Goal: Task Accomplishment & Management: Use online tool/utility

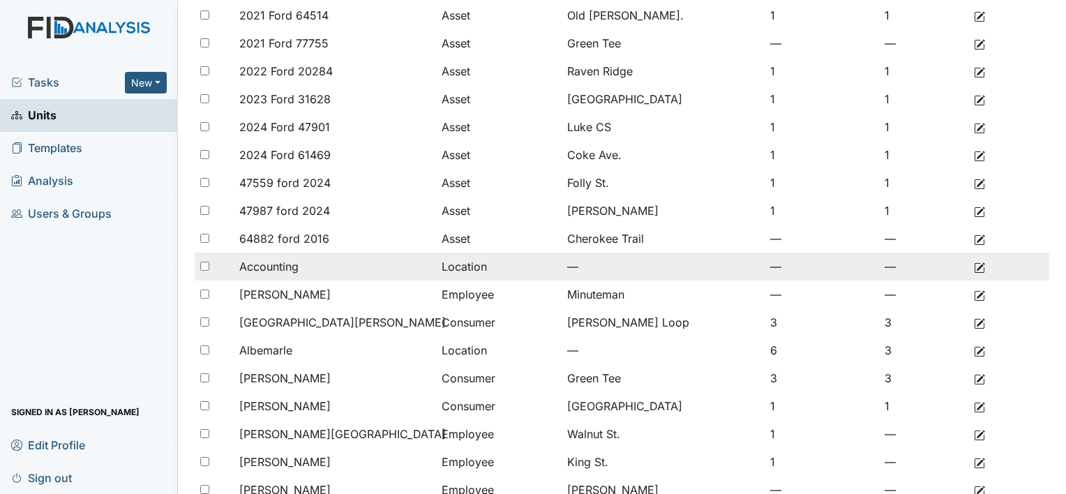
scroll to position [976, 0]
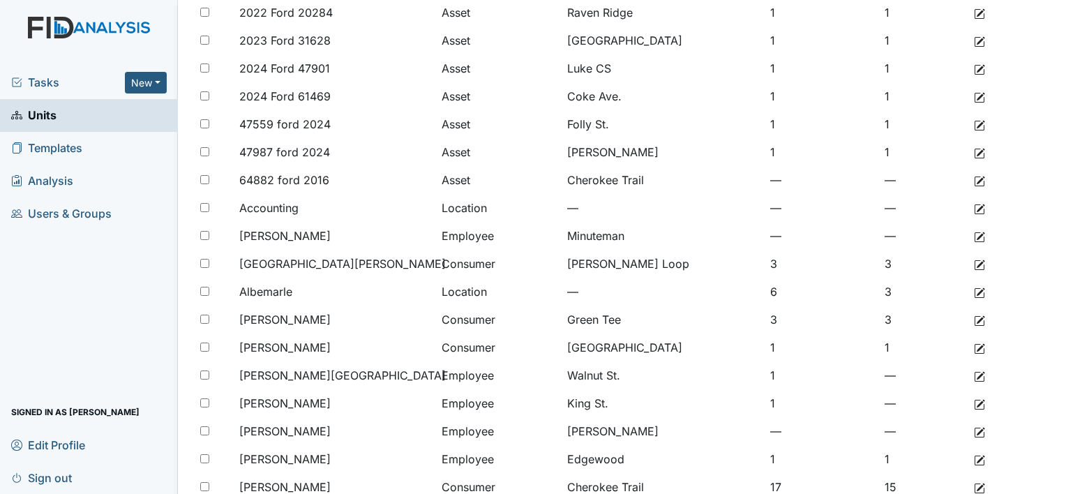
click at [0, 99] on link "Units" at bounding box center [89, 115] width 178 height 33
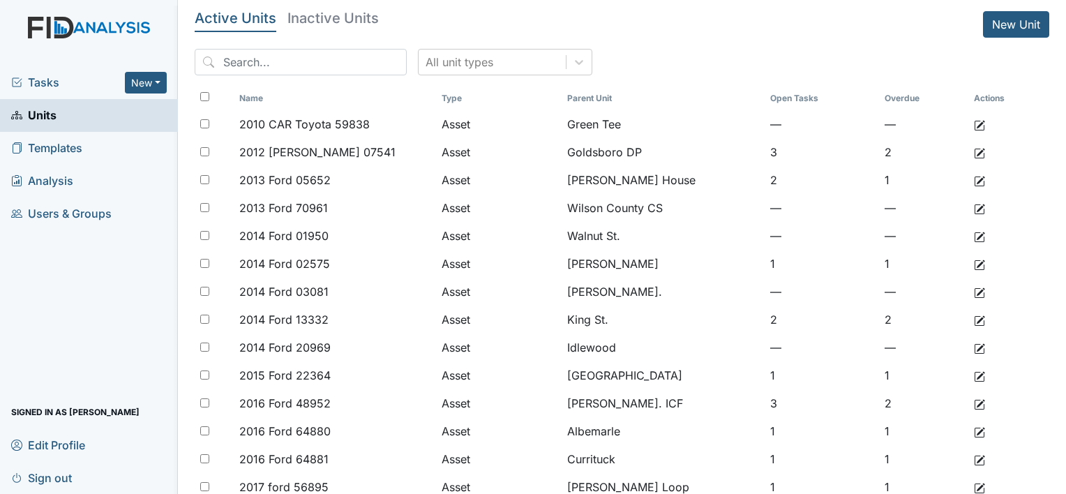
click at [31, 111] on span "Units" at bounding box center [33, 116] width 45 height 22
drag, startPoint x: 52, startPoint y: 114, endPoint x: 66, endPoint y: 114, distance: 13.9
click at [52, 114] on span "Units" at bounding box center [33, 116] width 45 height 22
click at [59, 180] on span "Analysis" at bounding box center [42, 181] width 62 height 22
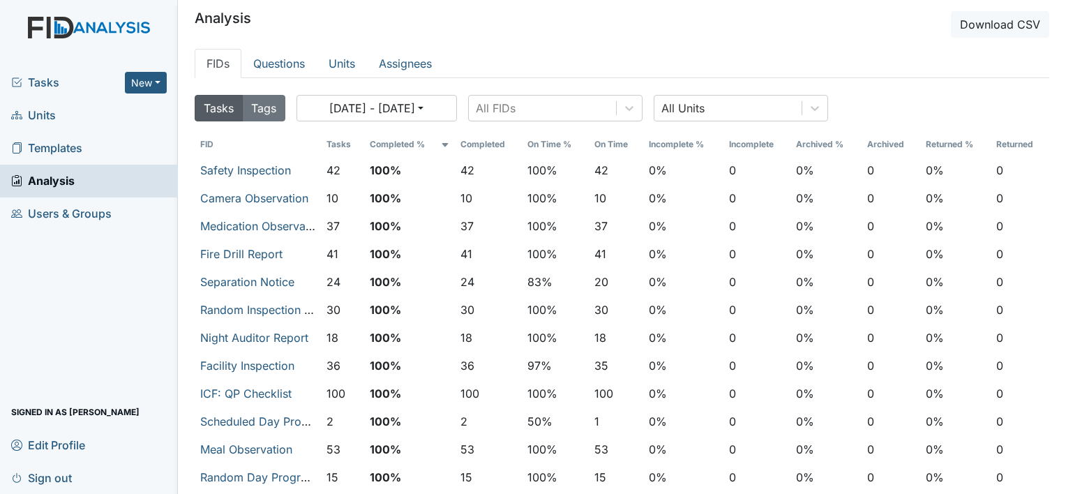
click at [73, 149] on span "Templates" at bounding box center [46, 148] width 71 height 22
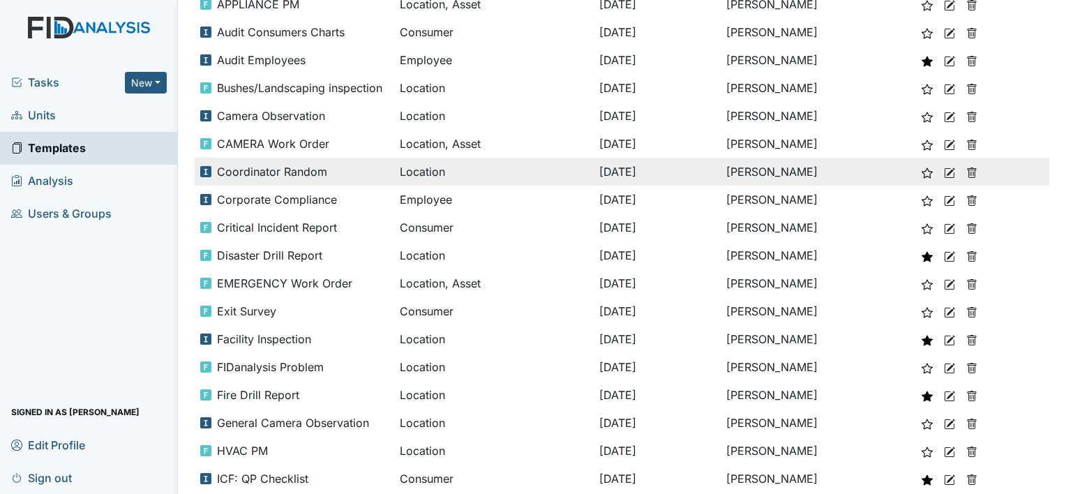
scroll to position [209, 0]
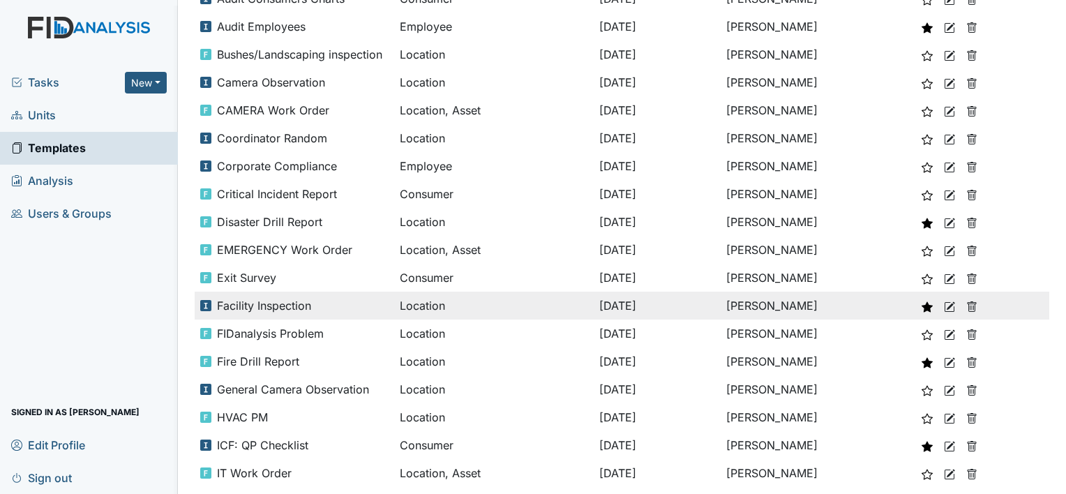
click at [282, 304] on span "Facility Inspection" at bounding box center [264, 305] width 94 height 17
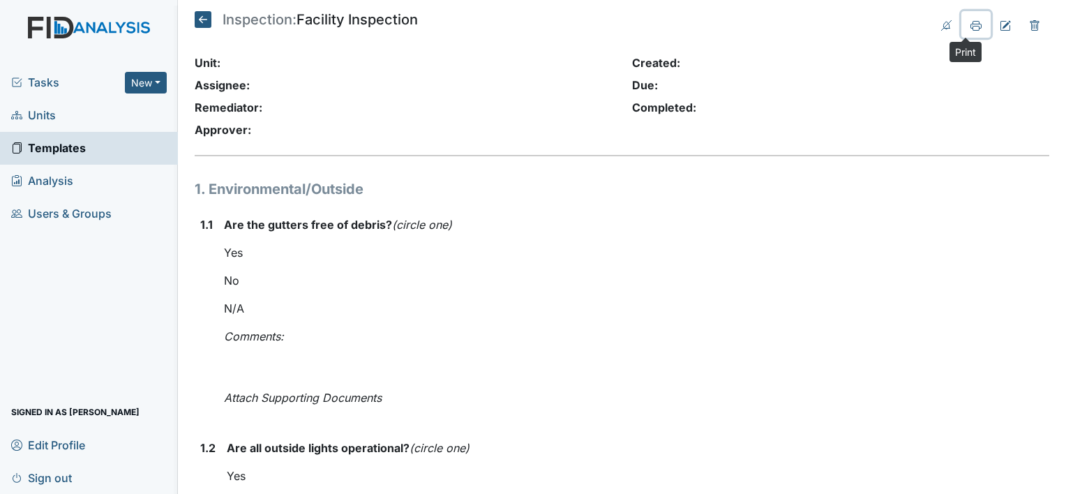
click at [970, 26] on icon at bounding box center [975, 25] width 11 height 11
click at [47, 268] on div "Tasks New Form Inspection Document Bundle Units Templates Analysis Users & Grou…" at bounding box center [89, 279] width 178 height 427
click at [47, 120] on span "Units" at bounding box center [33, 116] width 45 height 22
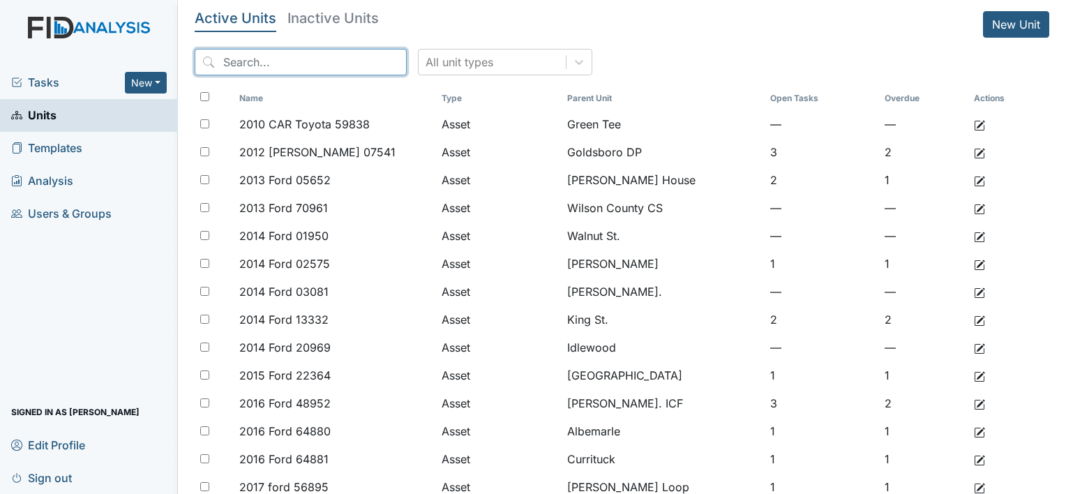
drag, startPoint x: 262, startPoint y: 65, endPoint x: 271, endPoint y: 54, distance: 14.4
click at [262, 64] on input "search" at bounding box center [301, 62] width 212 height 26
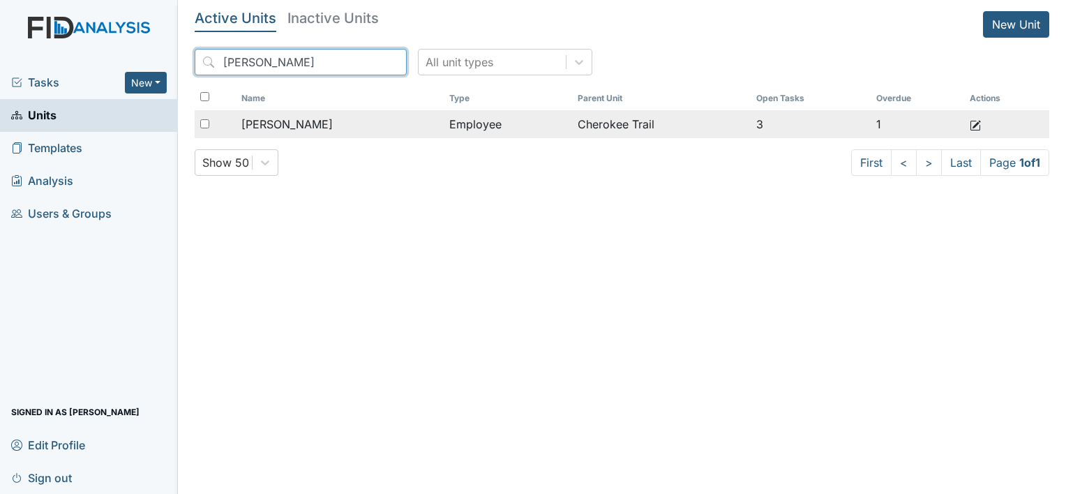
type input "massie"
click at [289, 129] on span "[PERSON_NAME]" at bounding box center [286, 124] width 91 height 17
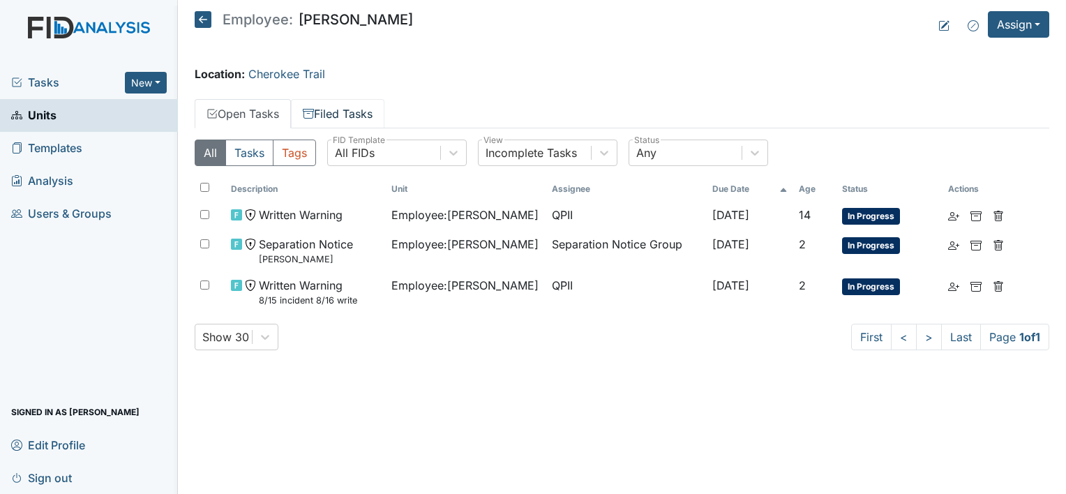
click at [367, 116] on link "Filed Tasks" at bounding box center [337, 113] width 93 height 29
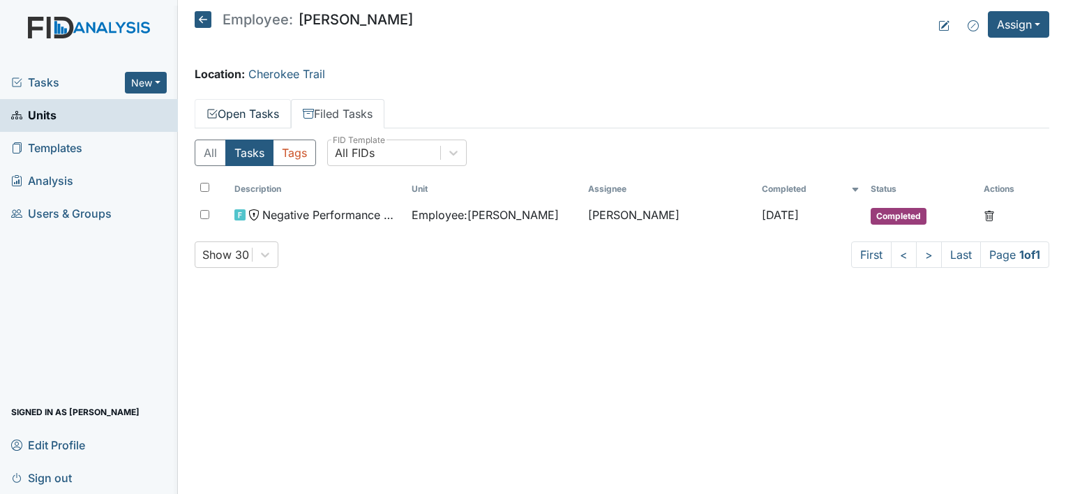
click at [266, 108] on link "Open Tasks" at bounding box center [243, 113] width 96 height 29
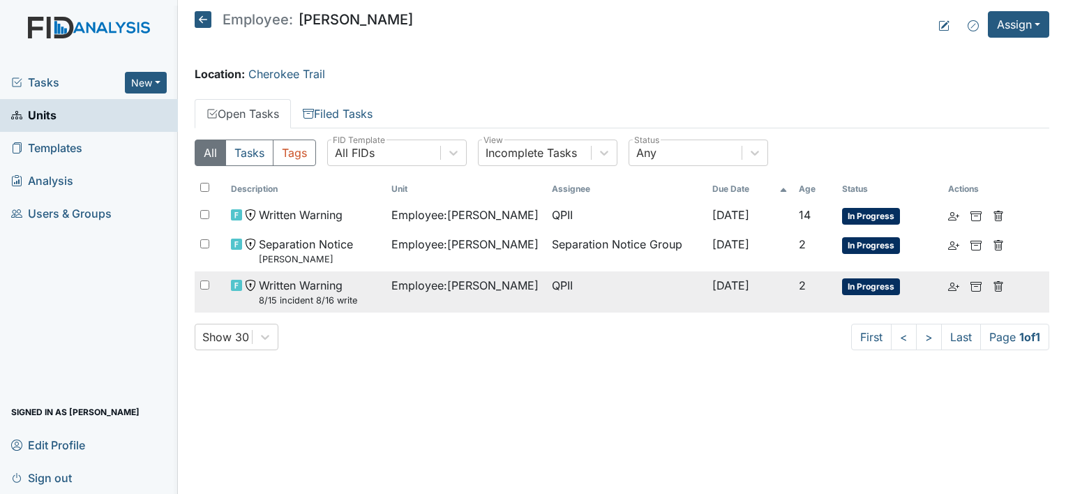
click at [338, 294] on small "8/15 incident 8/16 write" at bounding box center [308, 300] width 98 height 13
click at [455, 285] on span "Employee : Massie, Daryl" at bounding box center [464, 285] width 147 height 17
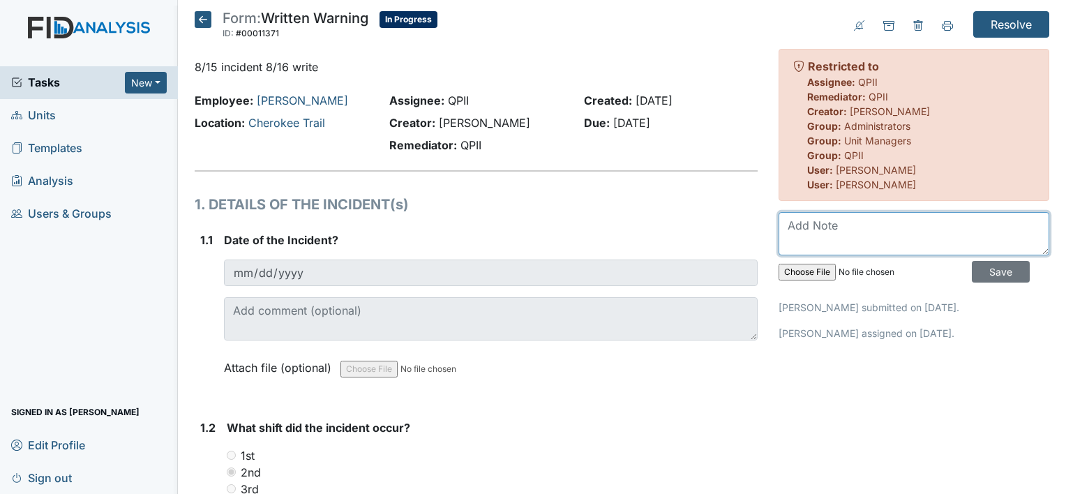
click at [838, 232] on textarea at bounding box center [913, 233] width 271 height 43
type textarea "refused to come in said house was "cold as f**K" "keep the job""
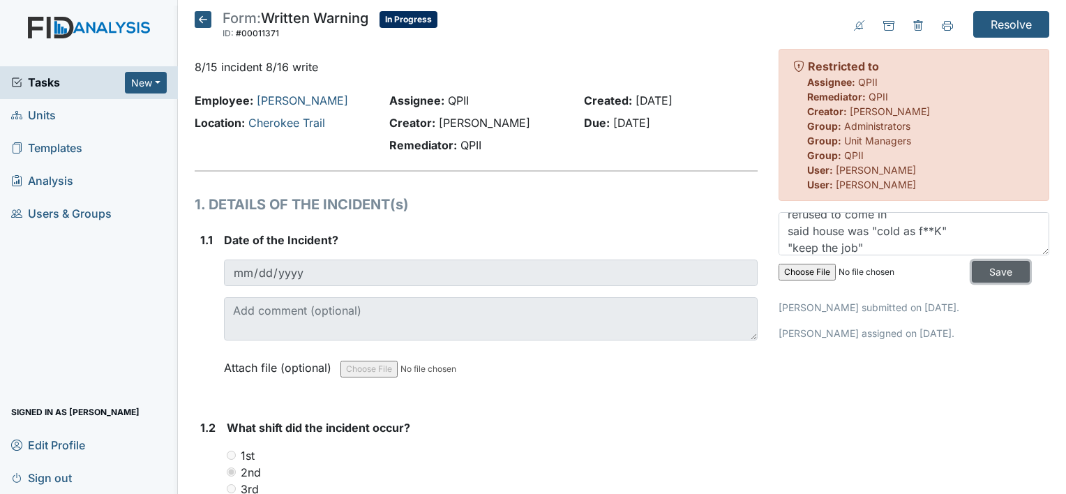
click at [996, 273] on input "Save" at bounding box center [1000, 272] width 58 height 22
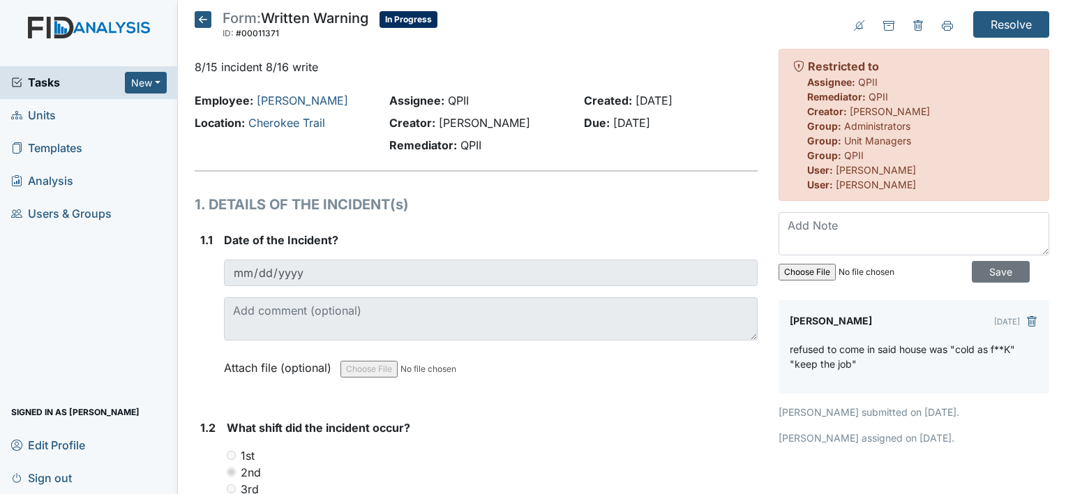
scroll to position [0, 0]
click at [1013, 20] on input "Resolve" at bounding box center [1011, 24] width 76 height 26
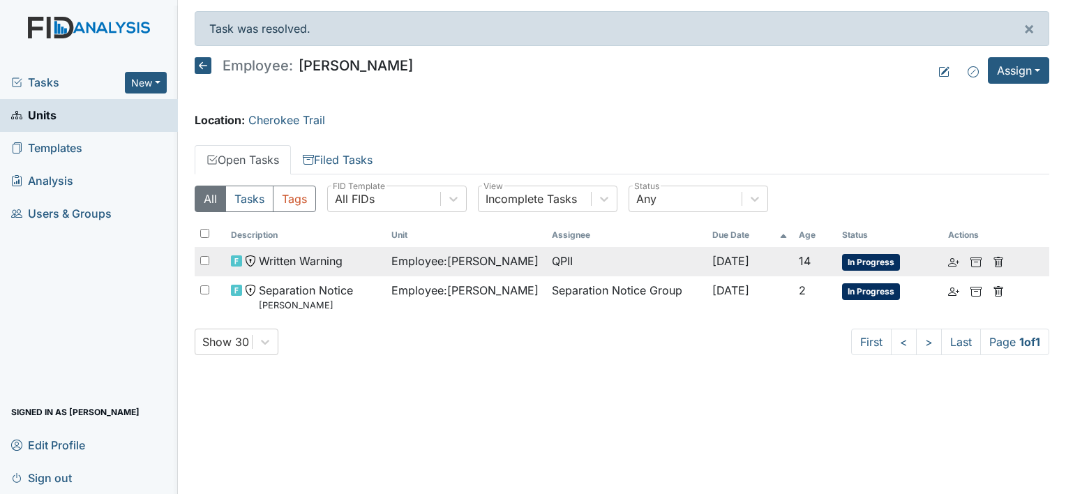
click at [310, 262] on span "Written Warning" at bounding box center [301, 260] width 84 height 17
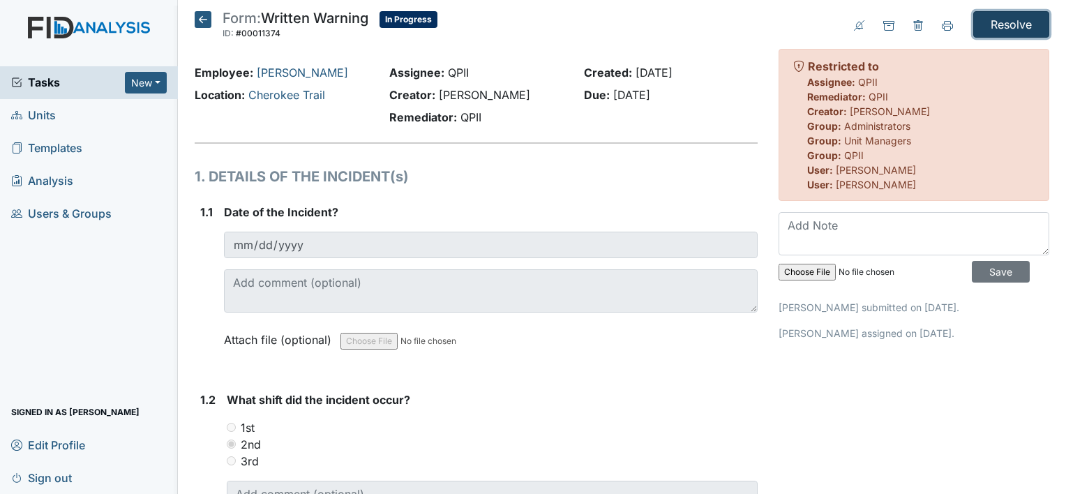
click at [986, 25] on input "Resolve" at bounding box center [1011, 24] width 76 height 26
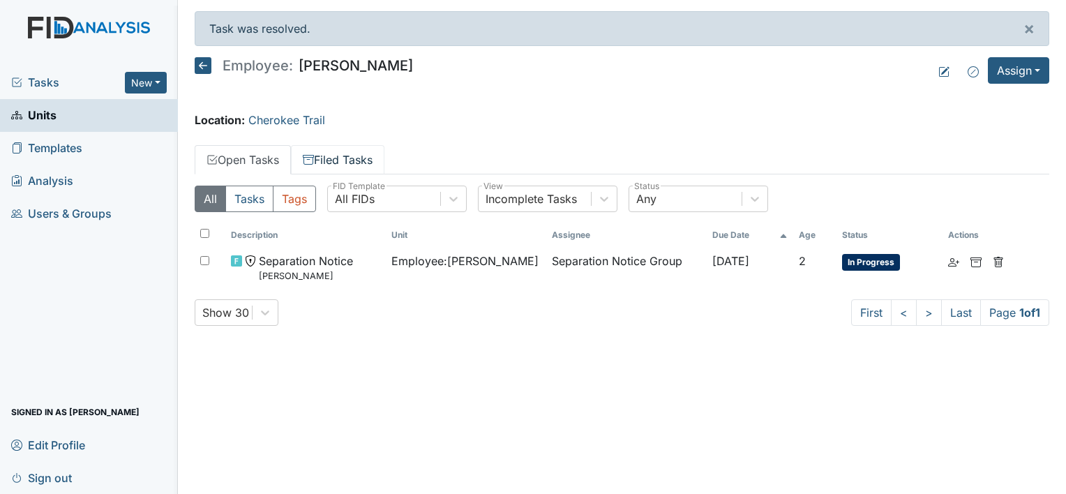
click at [351, 165] on link "Filed Tasks" at bounding box center [337, 159] width 93 height 29
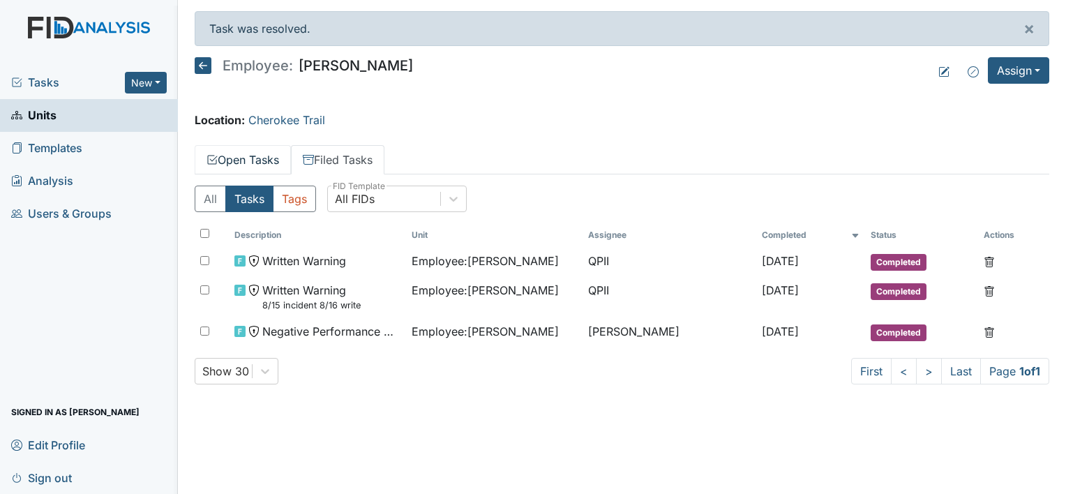
click at [255, 156] on link "Open Tasks" at bounding box center [243, 159] width 96 height 29
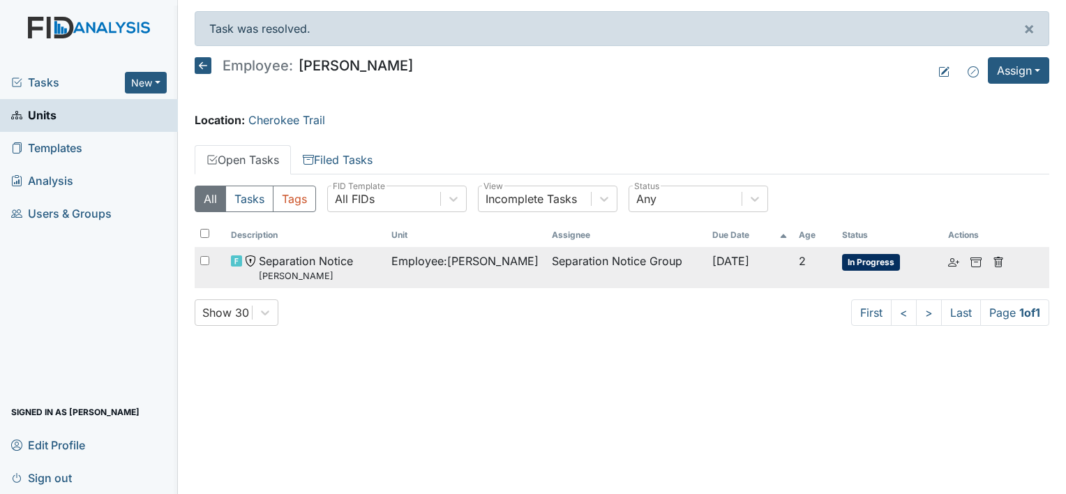
click at [296, 259] on span "Separation Notice Daryl" at bounding box center [306, 267] width 94 height 30
